Goal: Task Accomplishment & Management: Manage account settings

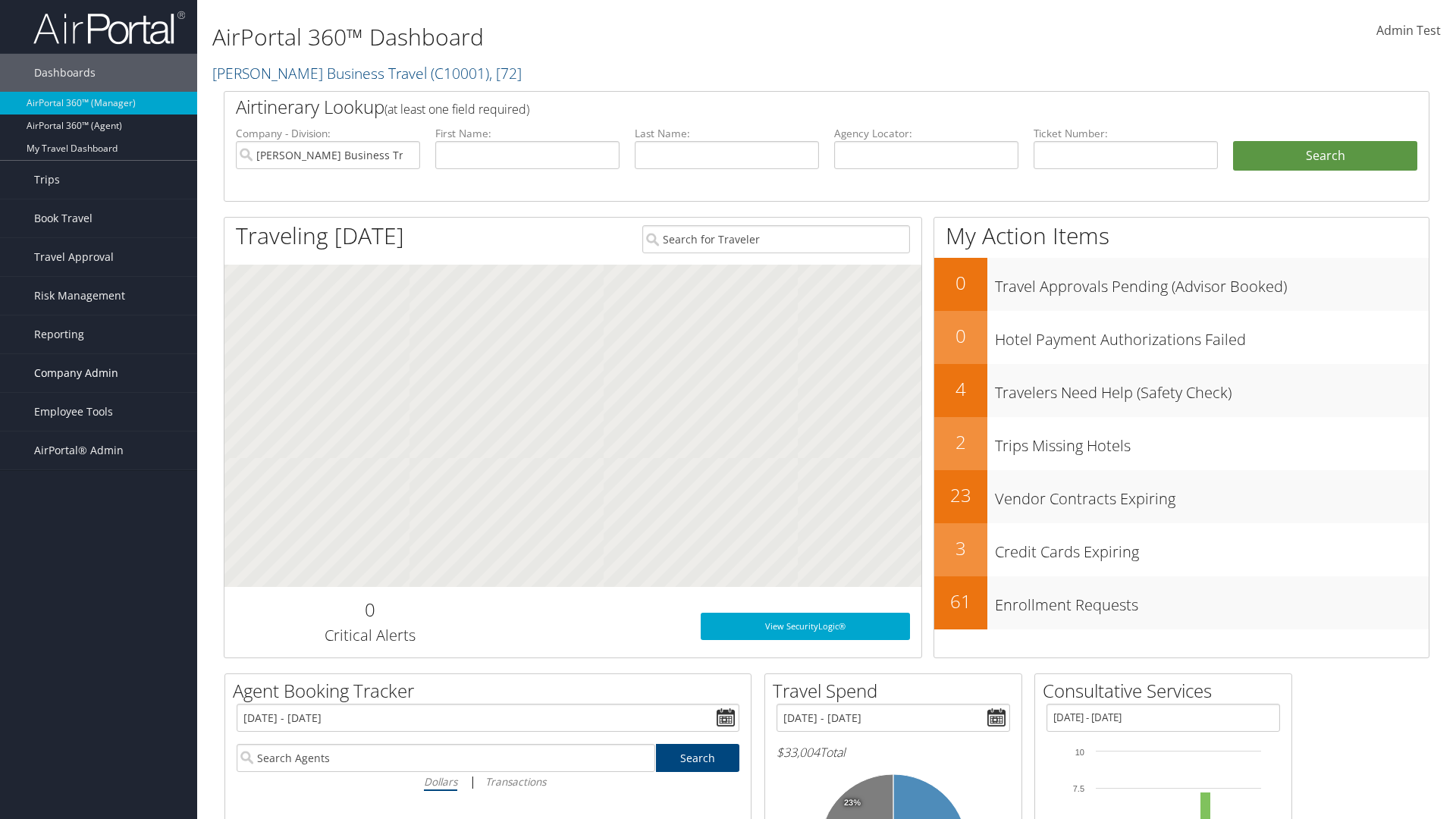
click at [98, 373] on span "Company Admin" at bounding box center [76, 372] width 84 height 38
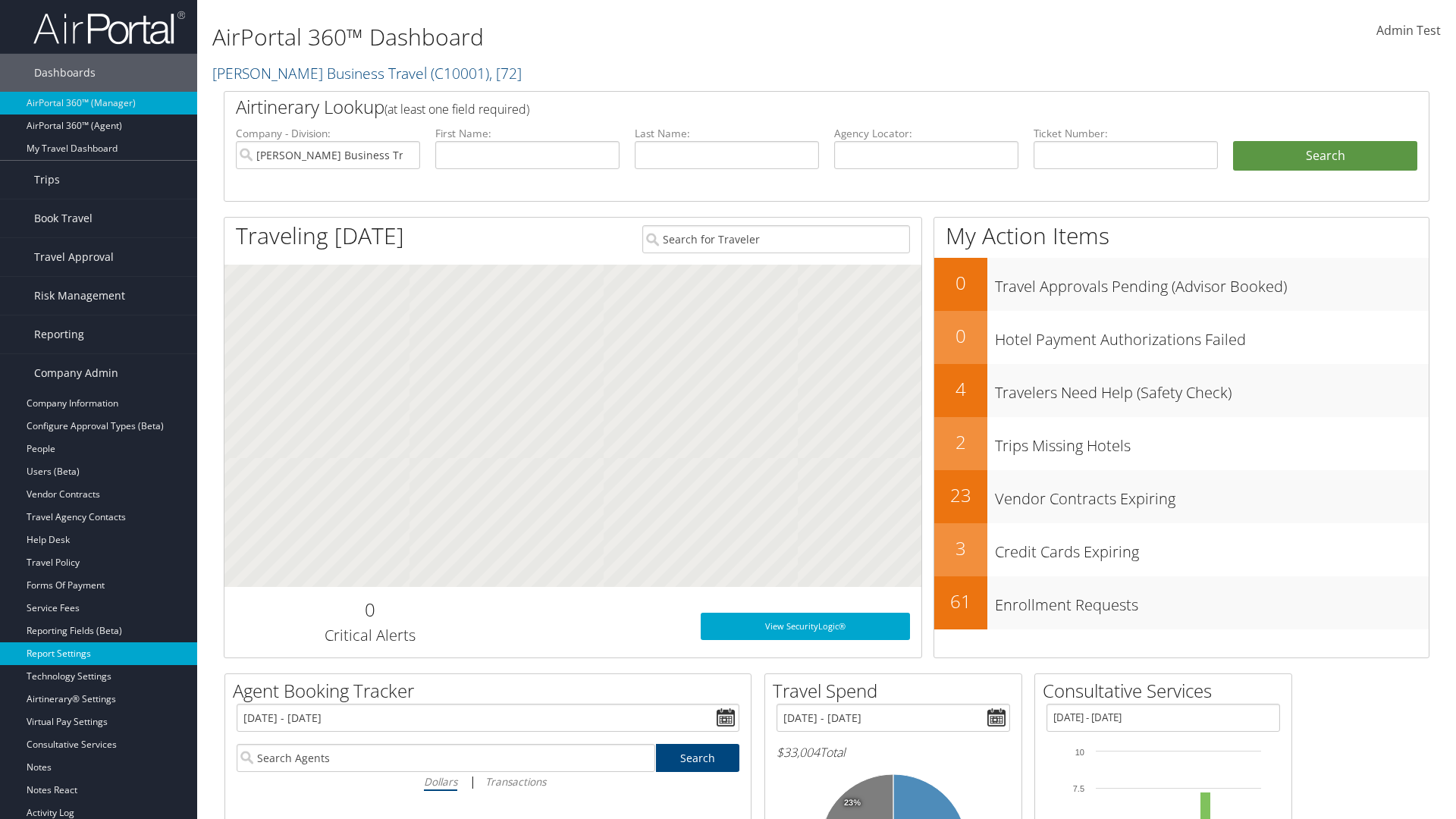
click at [98, 654] on link "Report Settings" at bounding box center [98, 653] width 197 height 22
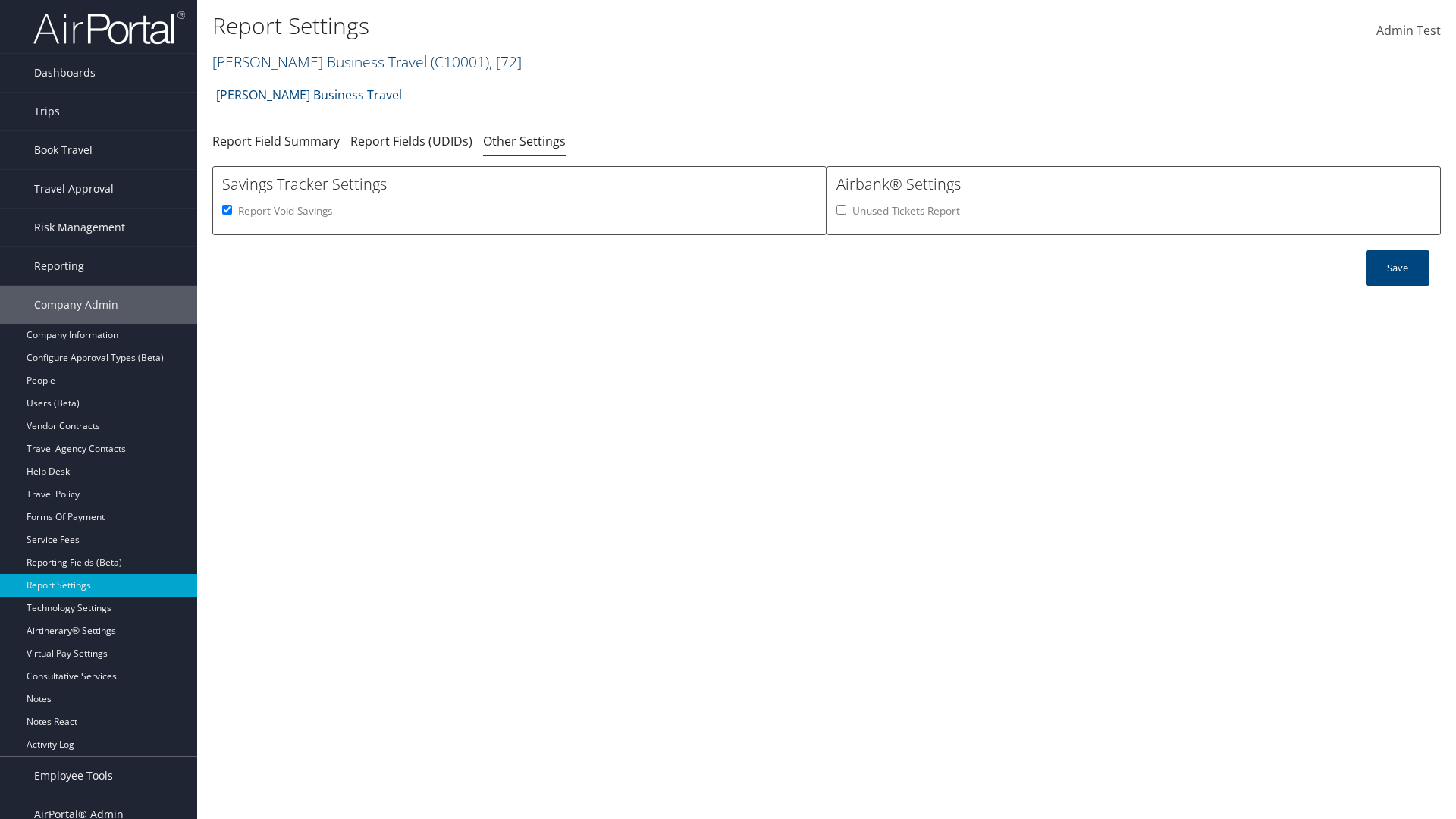
click at [313, 61] on link "[PERSON_NAME] Business Travel ( C10001 ) , [ 72 ]" at bounding box center [366, 61] width 309 height 20
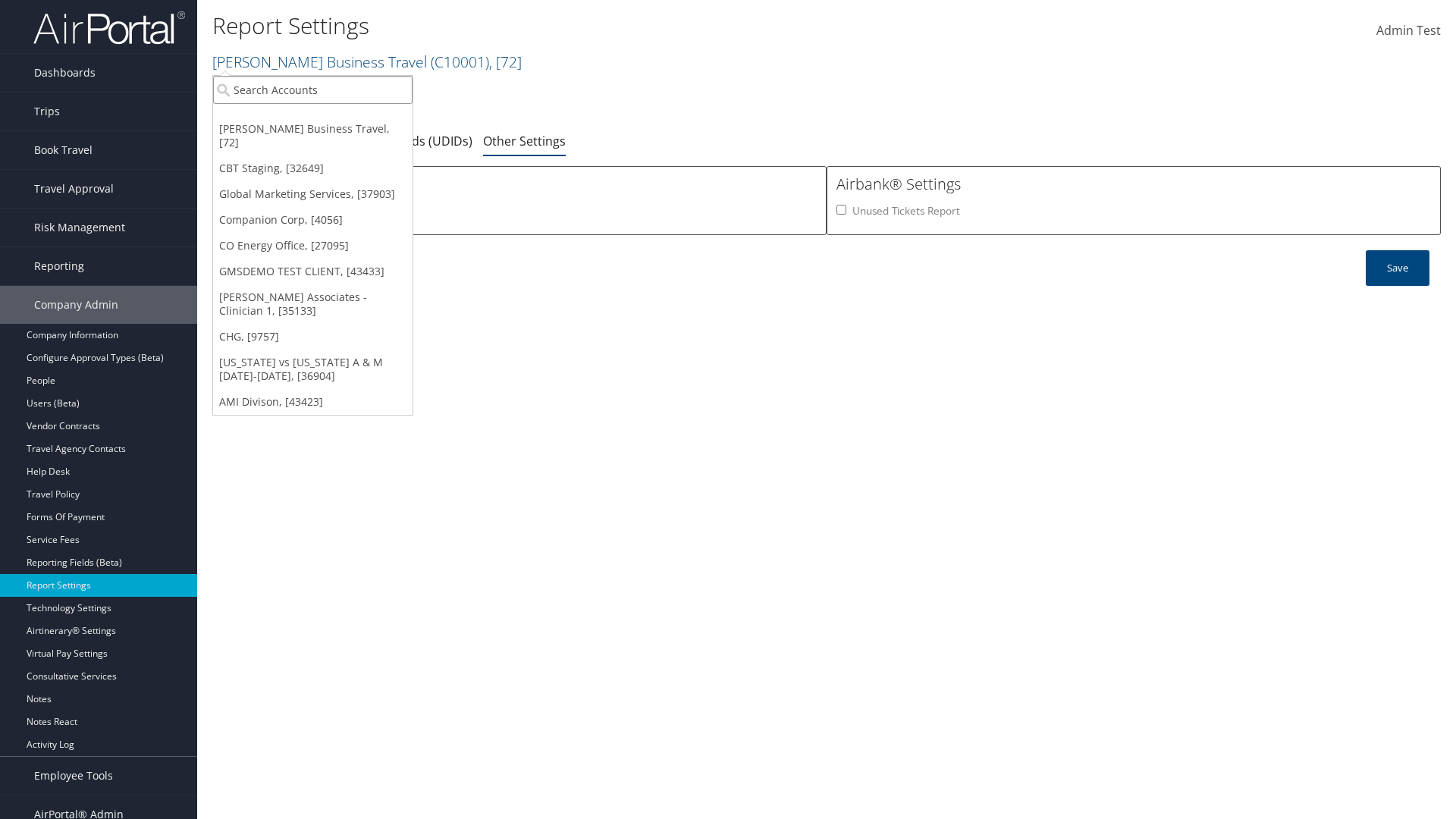
click at [313, 90] on input "search" at bounding box center [313, 90] width 200 height 28
type input "Global Marketing Services"
click at [326, 118] on div "Global Marketing Services (301946), [37903]" at bounding box center [326, 118] width 245 height 14
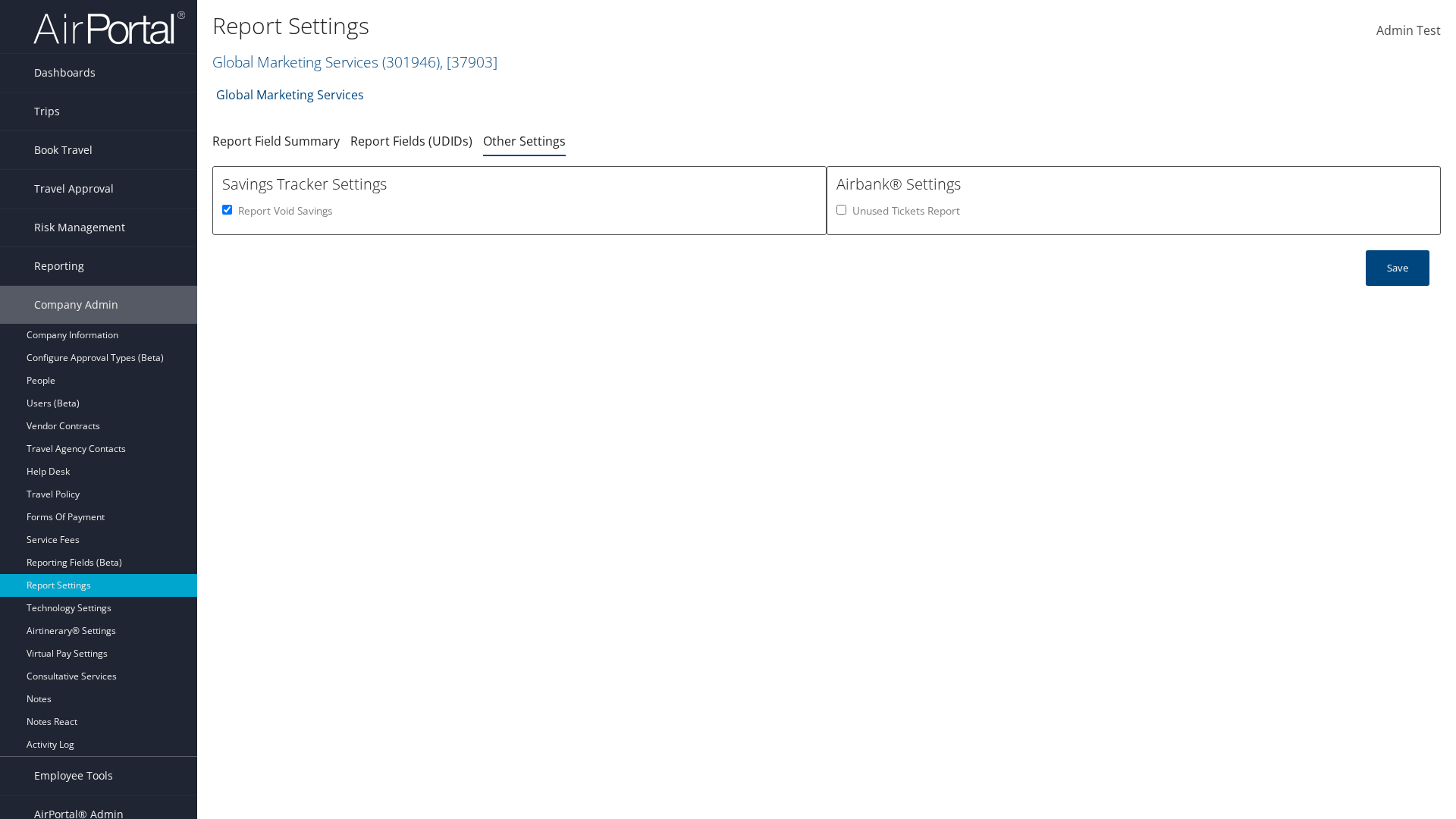
click at [227, 210] on input "Report Void Savings" at bounding box center [227, 210] width 10 height 10
checkbox input "false"
click at [1398, 268] on button "Save" at bounding box center [1397, 268] width 63 height 36
